Goal: Feedback & Contribution: Contribute content

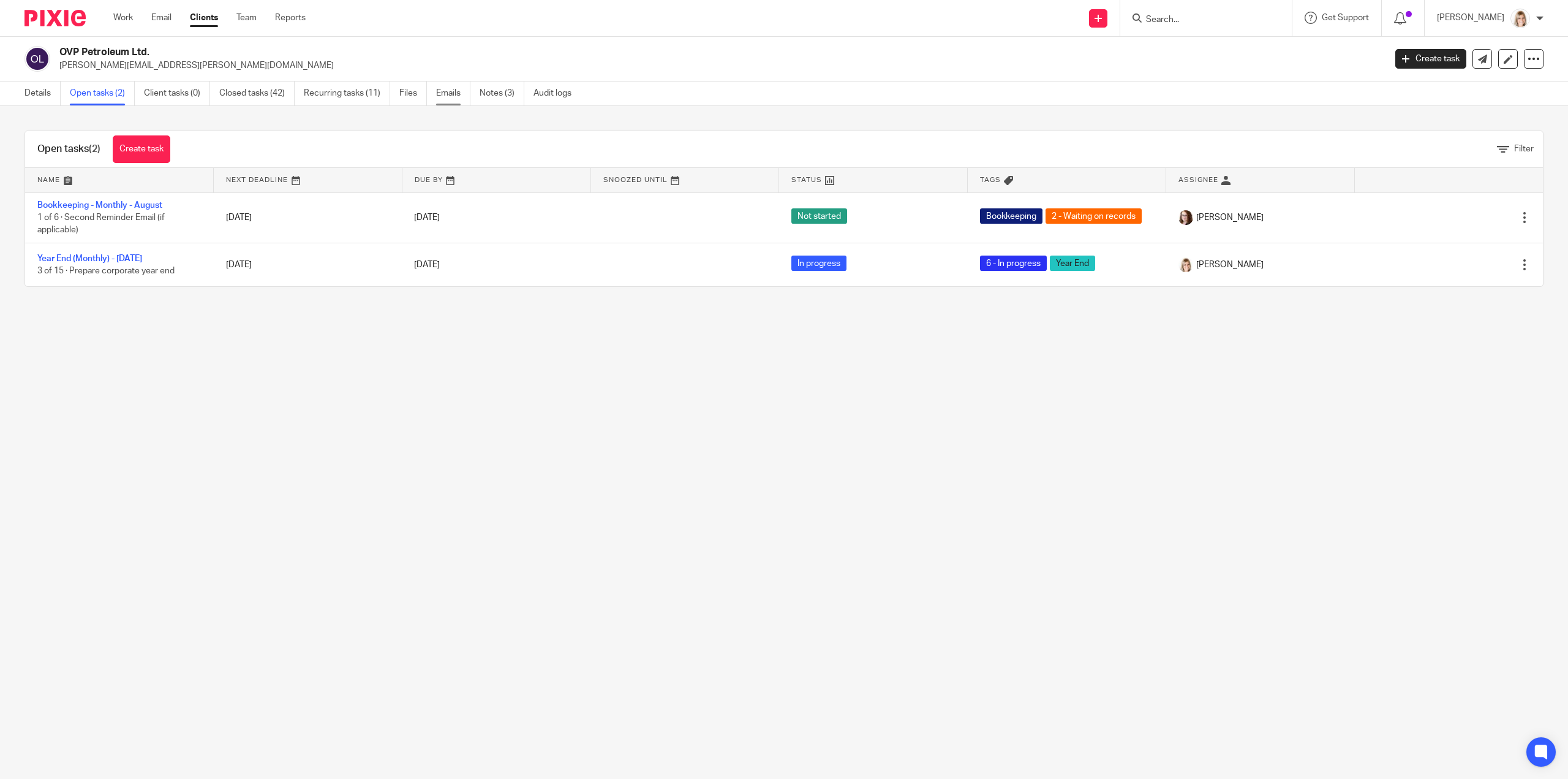
click at [457, 92] on link "Emails" at bounding box center [453, 93] width 34 height 24
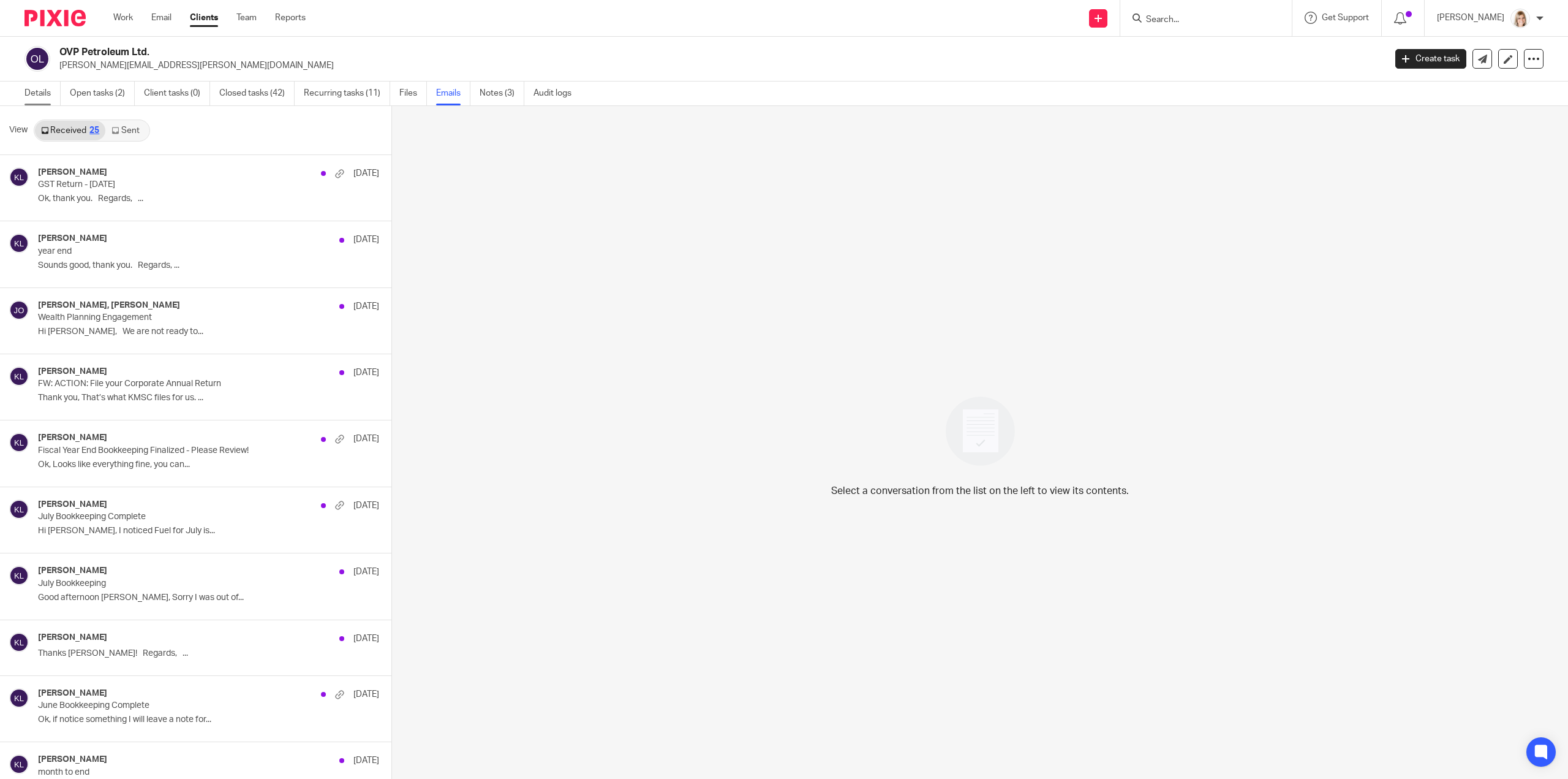
click at [40, 97] on link "Details" at bounding box center [42, 93] width 36 height 24
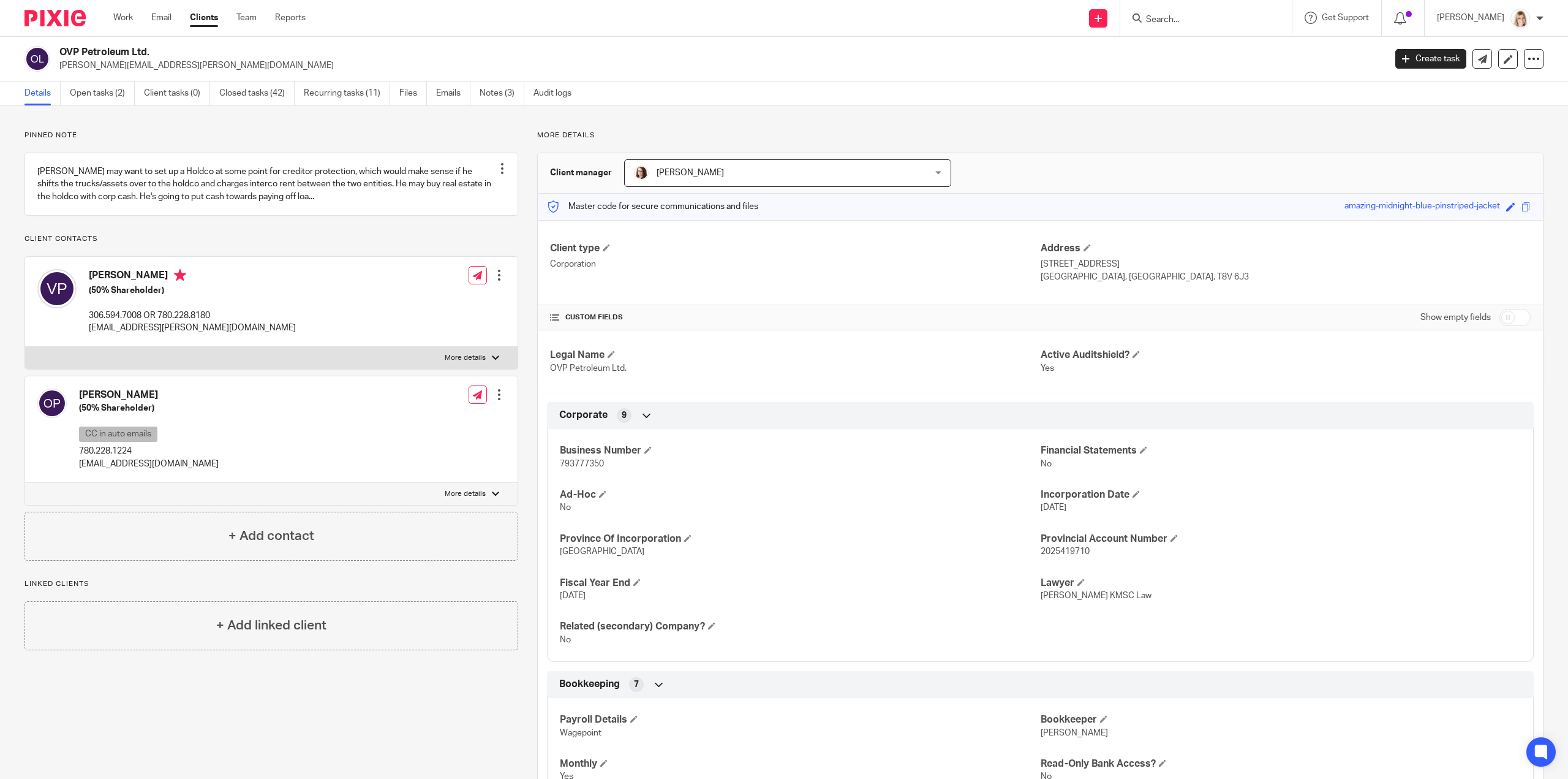
click at [495, 98] on link "Notes (3)" at bounding box center [501, 93] width 45 height 24
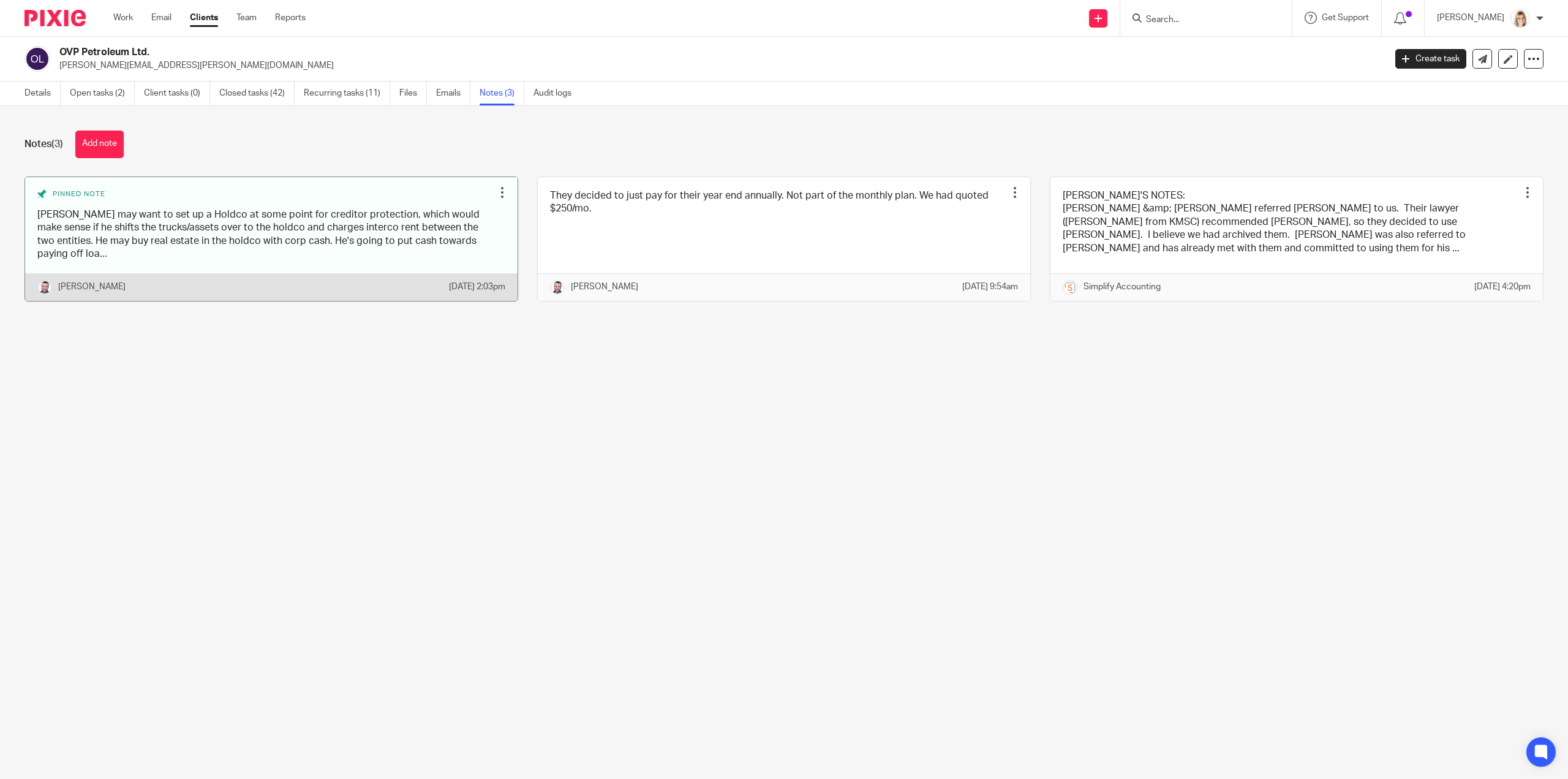
click at [176, 286] on div "Shawn Gander" at bounding box center [243, 287] width 412 height 15
click at [113, 148] on button "Add note" at bounding box center [99, 144] width 48 height 27
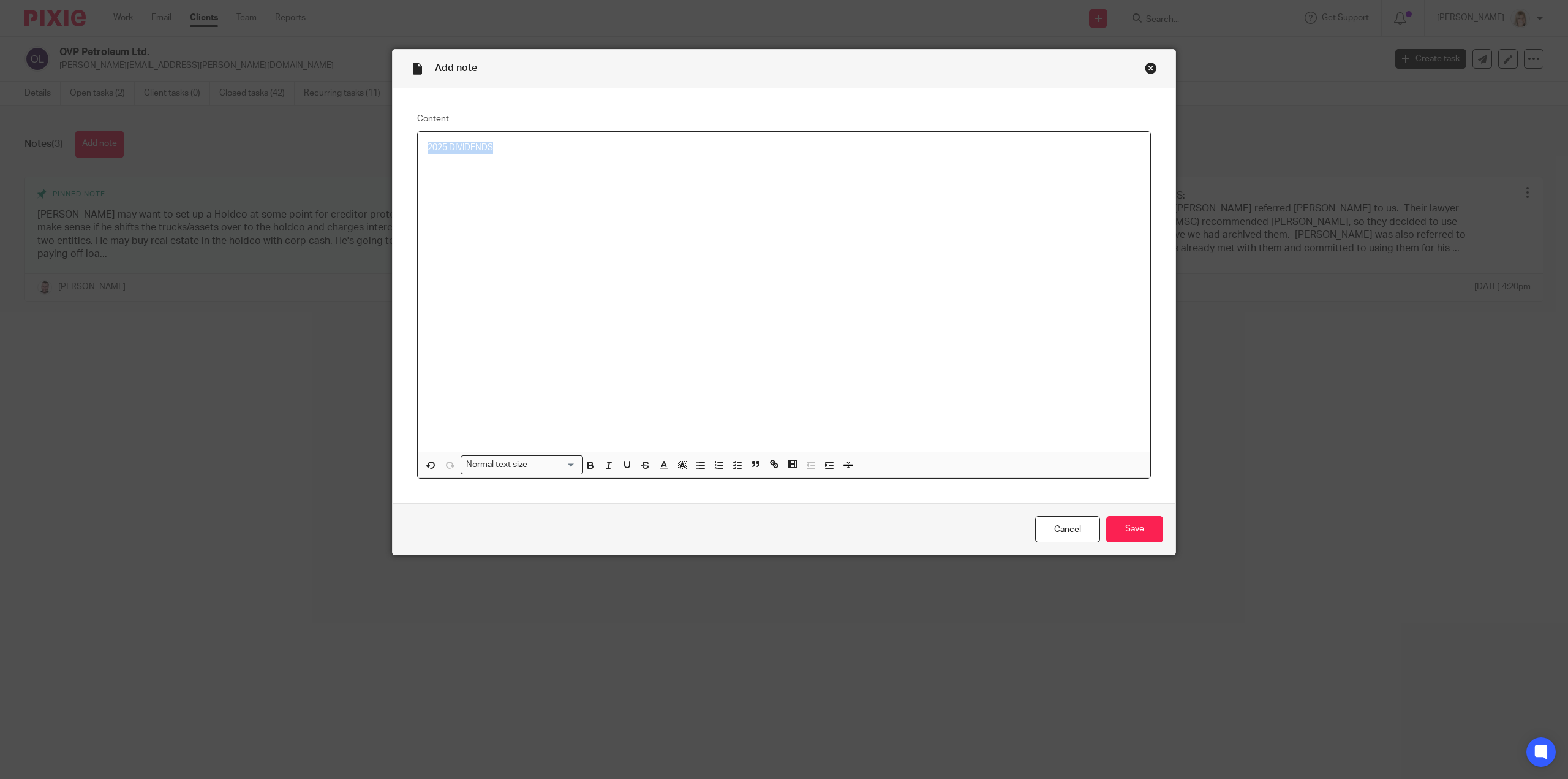
drag, startPoint x: 501, startPoint y: 151, endPoint x: 406, endPoint y: 151, distance: 95.0
click at [406, 151] on div "Content 2025 DIVIDENDS Normal text size Loading... Remove Edit Insert new video…" at bounding box center [784, 295] width 783 height 415
click at [590, 465] on icon "button" at bounding box center [590, 465] width 11 height 11
click at [497, 148] on p "2025 DIVIDENDS" at bounding box center [784, 148] width 713 height 12
click at [428, 171] on p at bounding box center [784, 172] width 713 height 12
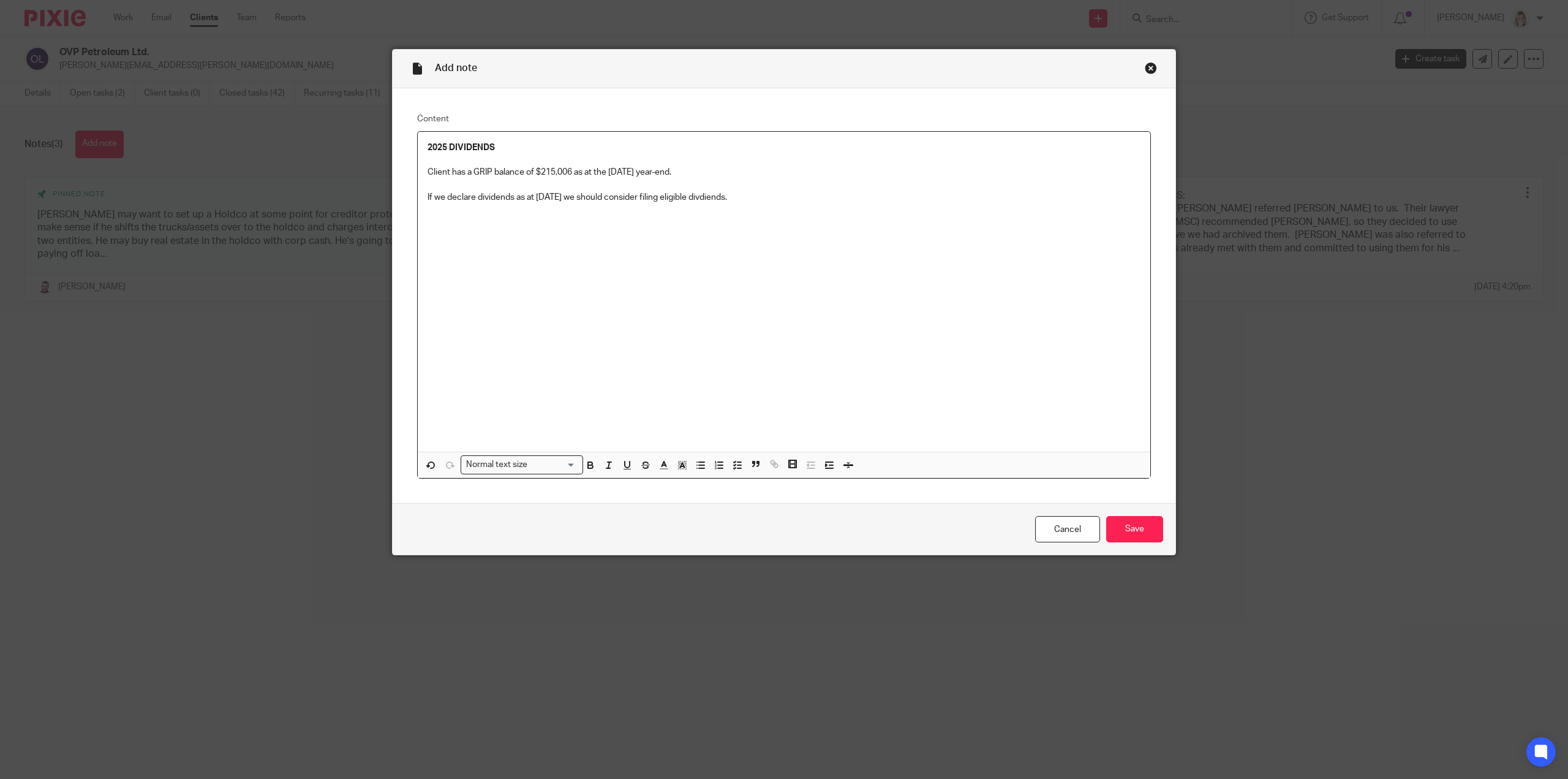
drag, startPoint x: 741, startPoint y: 299, endPoint x: 740, endPoint y: 255, distance: 44.0
click at [740, 291] on div "2025 DIVIDENDS Client has a GRIP balance of $215,006 as at the July 31, 2025 ye…" at bounding box center [784, 292] width 733 height 320
click at [938, 216] on div "2025 DIVIDENDS Client has a GRIP balance of $215,006 as at the July 31, 2025 ye…" at bounding box center [784, 292] width 733 height 320
click at [1126, 530] on input "Save" at bounding box center [1134, 530] width 57 height 26
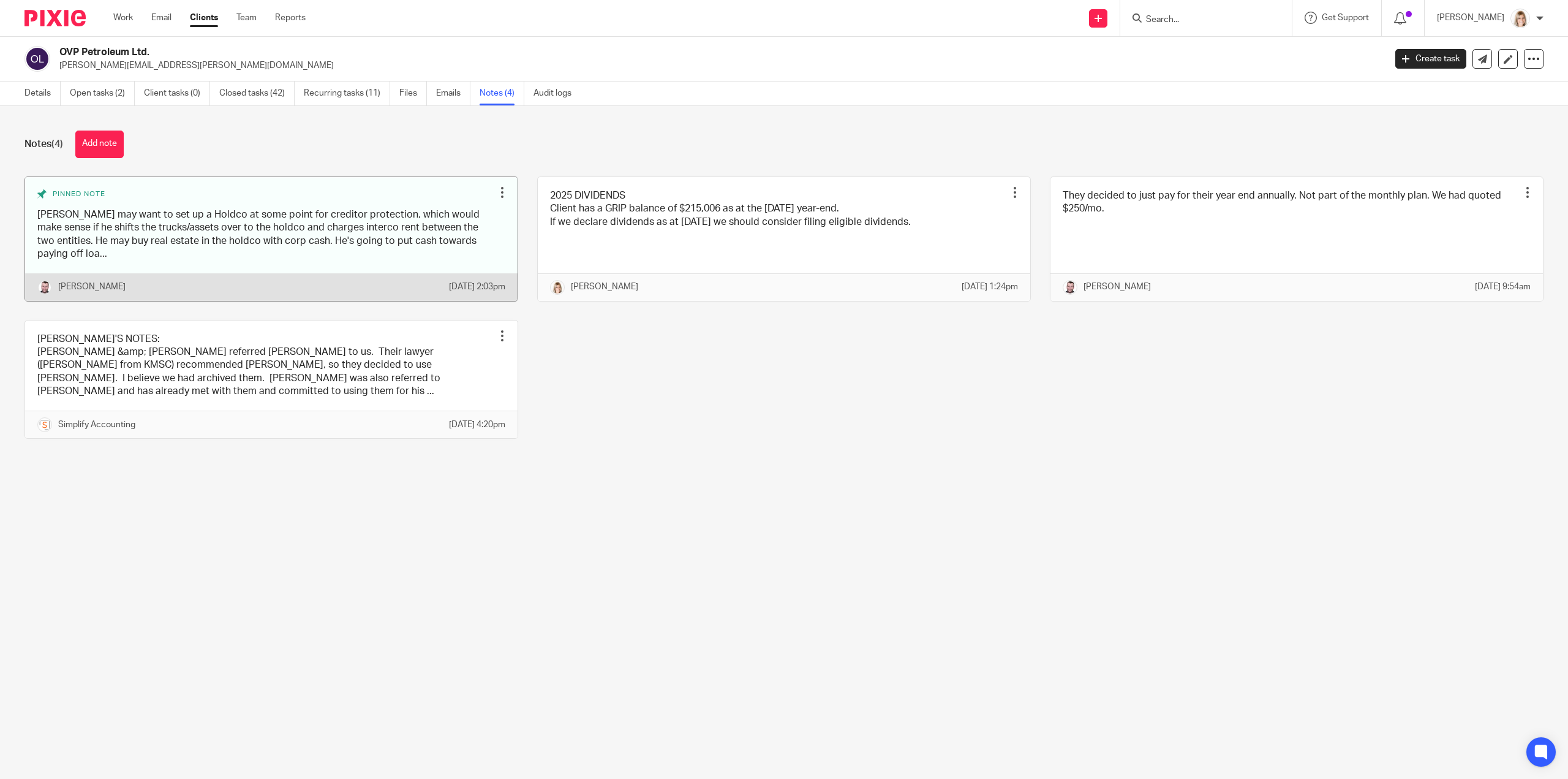
click at [40, 191] on icon at bounding box center [42, 194] width 9 height 9
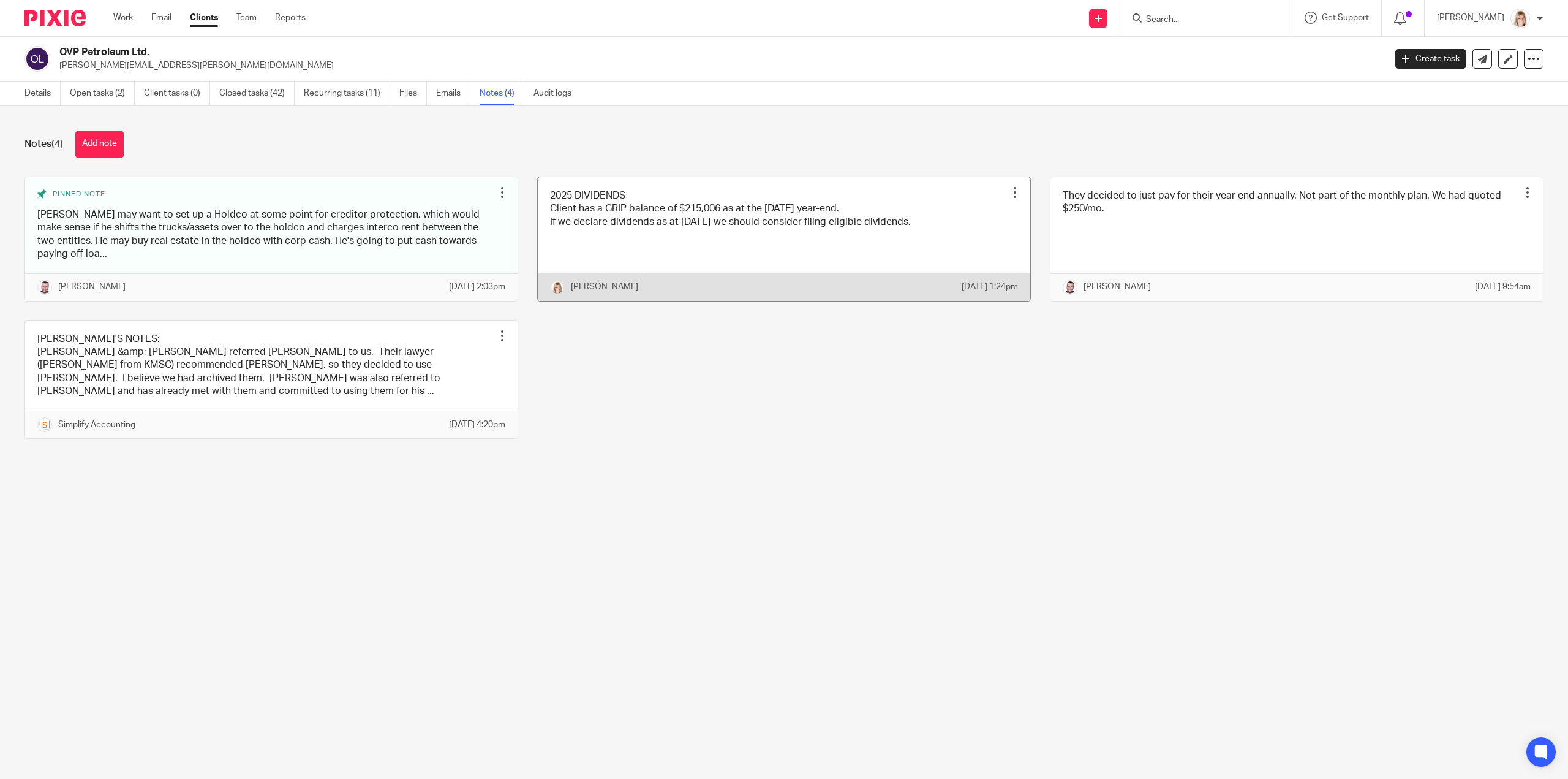
click at [1009, 194] on div at bounding box center [1015, 192] width 12 height 12
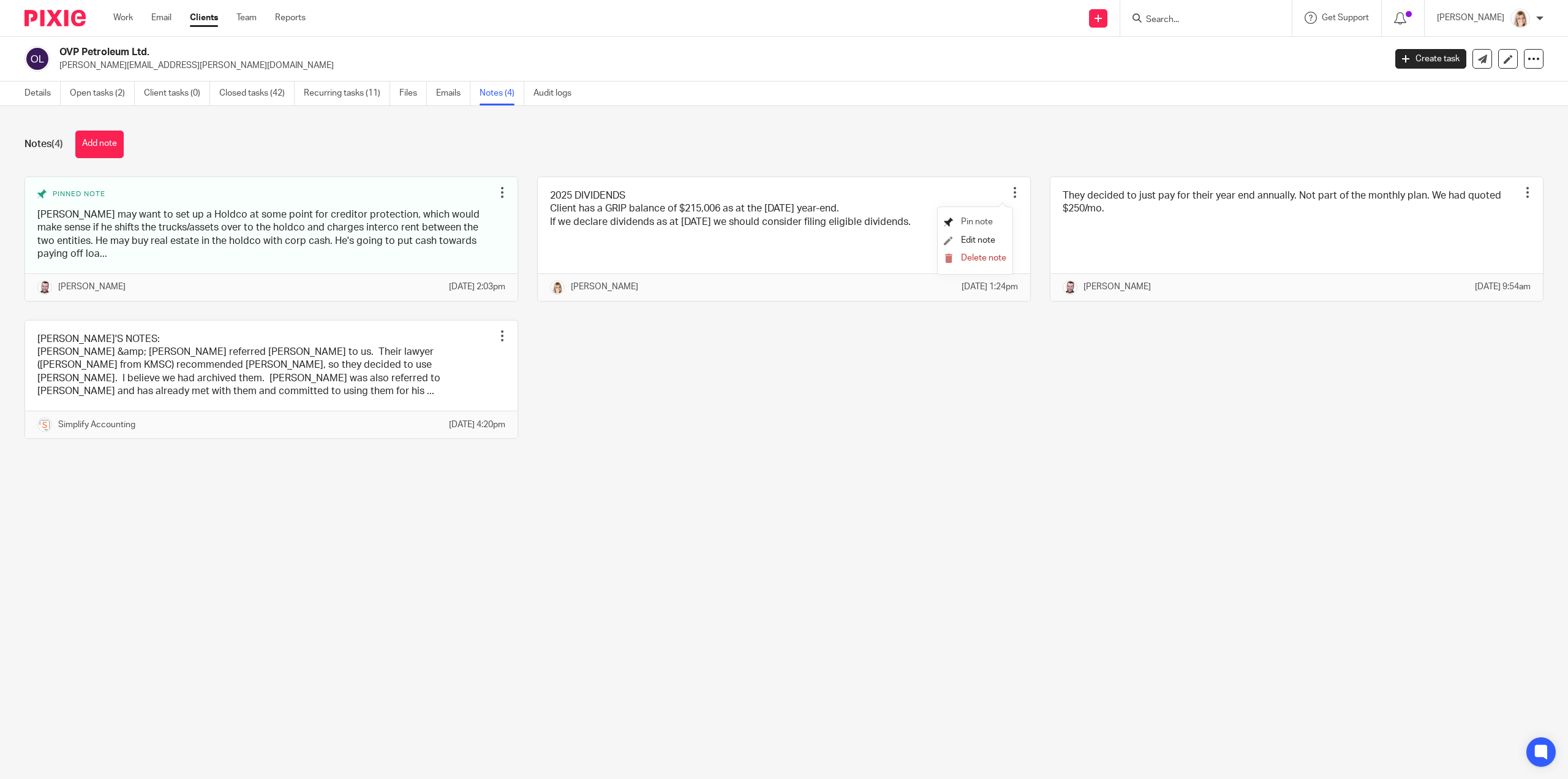
click at [978, 221] on span "Pin note" at bounding box center [977, 222] width 32 height 9
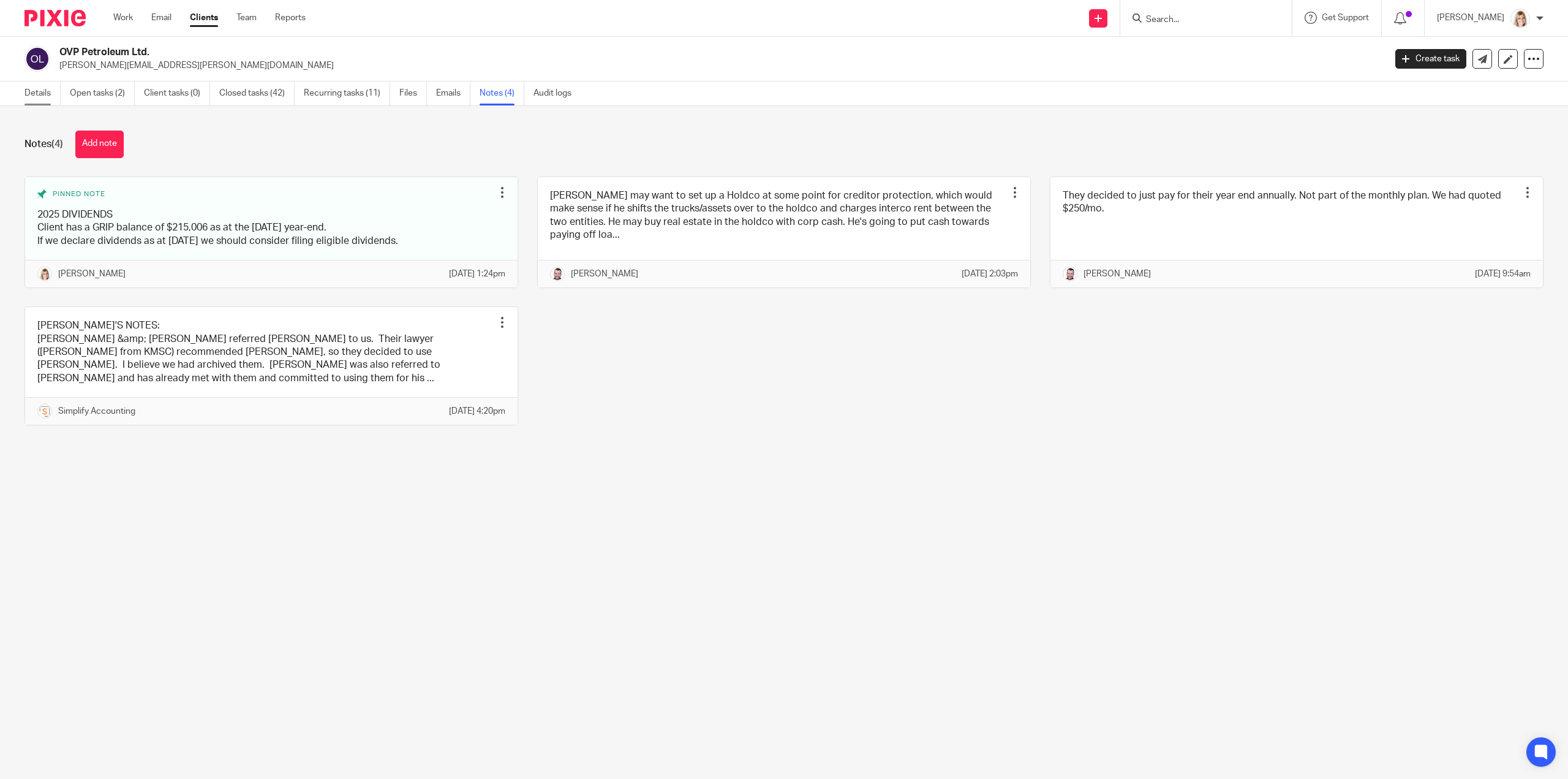
click at [41, 91] on link "Details" at bounding box center [42, 93] width 36 height 24
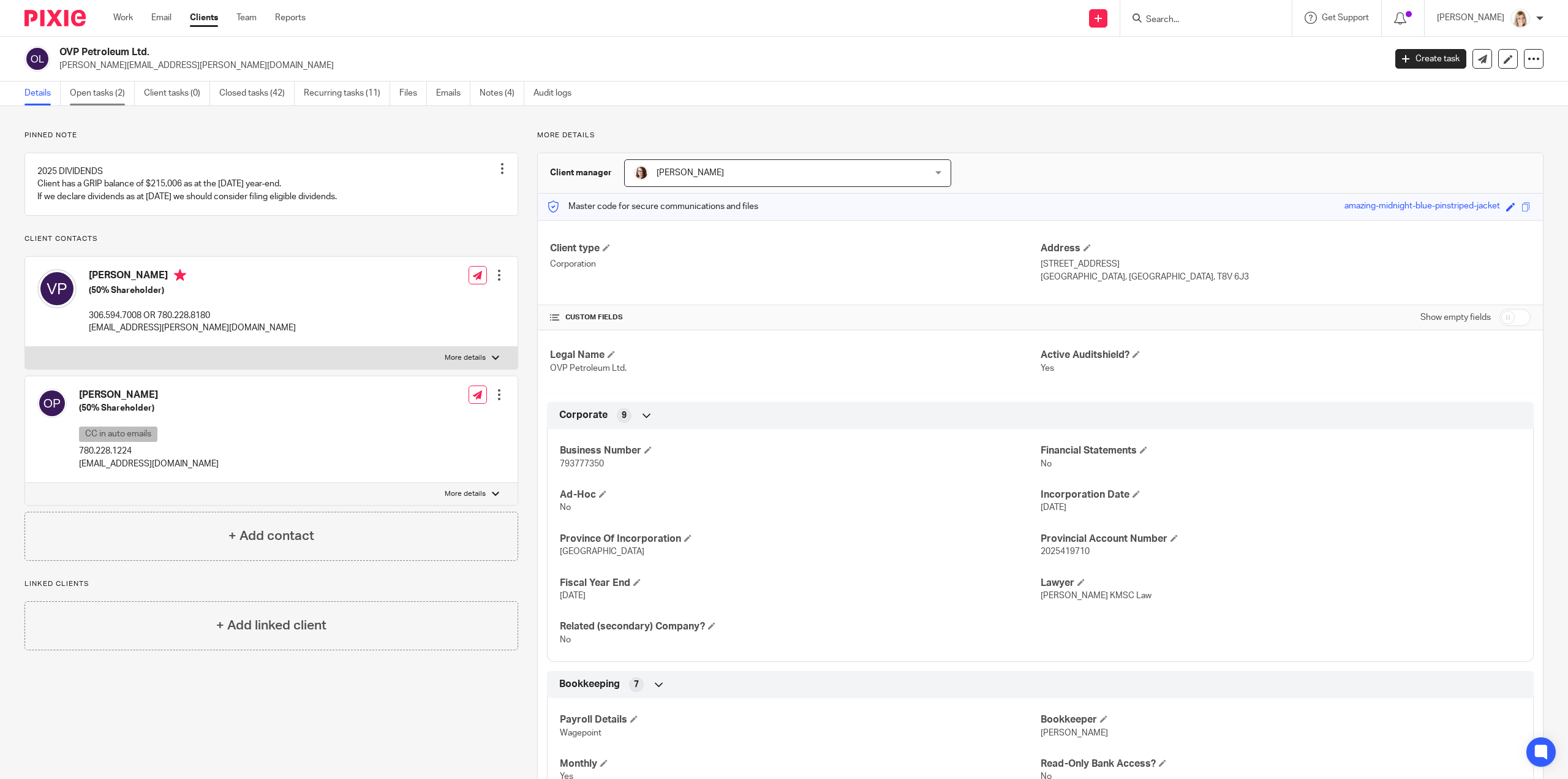
click at [94, 98] on link "Open tasks (2)" at bounding box center [103, 93] width 65 height 24
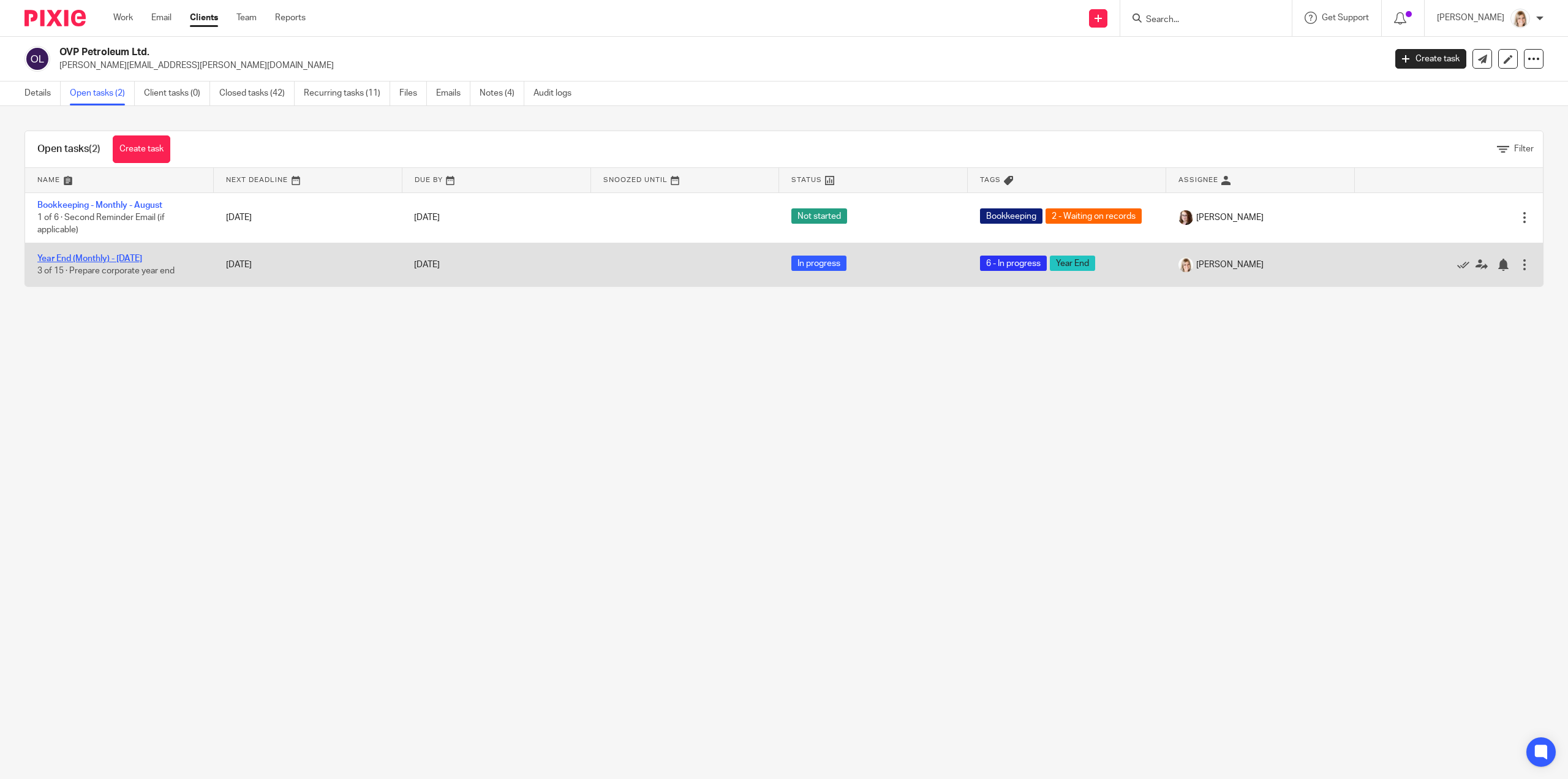
click at [137, 256] on link "Year End (Monthly) - [DATE]" at bounding box center [90, 259] width 104 height 9
